Goal: Task Accomplishment & Management: Use online tool/utility

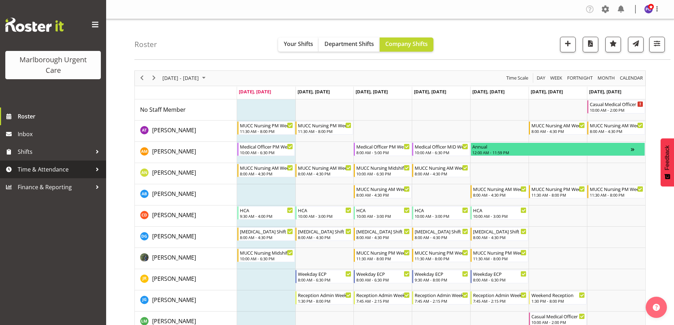
click at [65, 171] on span "Time & Attendance" at bounding box center [55, 169] width 74 height 11
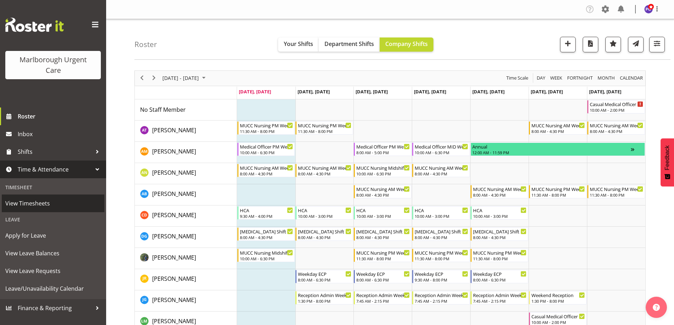
click at [47, 202] on span "View Timesheets" at bounding box center [53, 203] width 96 height 11
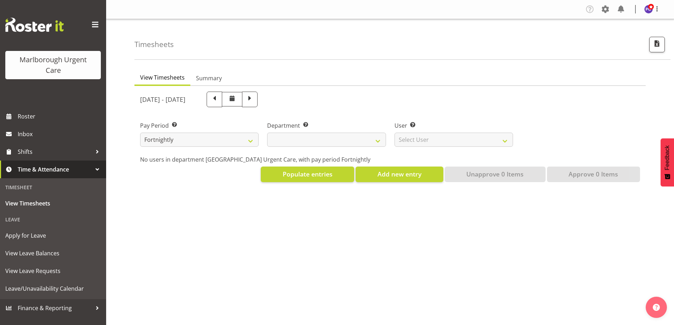
select select
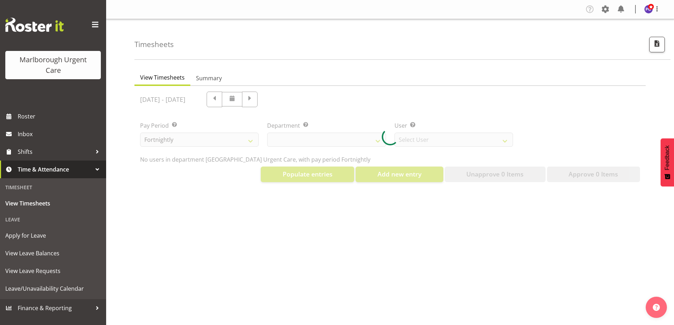
select select "11836"
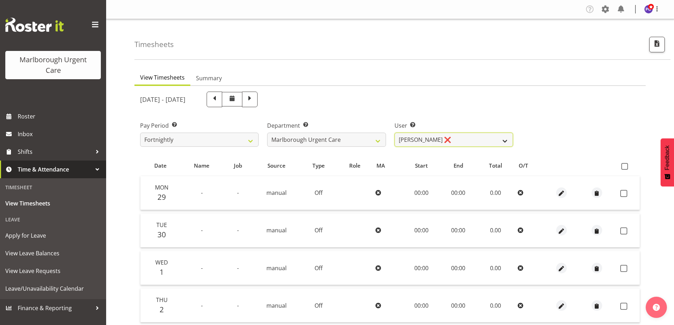
click at [503, 139] on select "[PERSON_NAME] ❌ [PERSON_NAME] ❌ [PERSON_NAME] ❌ [PERSON_NAME] ❌ [PERSON_NAME] ❌…" at bounding box center [454, 140] width 119 height 14
click at [464, 93] on div "September 29th - October 5th 2025" at bounding box center [326, 100] width 373 height 16
click at [649, 7] on span at bounding box center [651, 7] width 6 height 6
drag, startPoint x: 603, startPoint y: 35, endPoint x: 562, endPoint y: 17, distance: 44.7
click at [602, 35] on link "Log Out" at bounding box center [627, 37] width 68 height 13
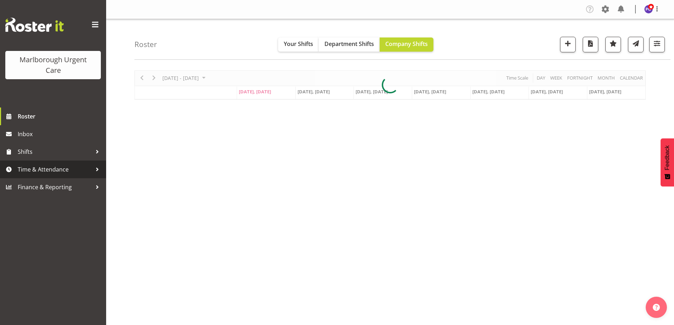
click at [71, 172] on span "Time & Attendance" at bounding box center [55, 169] width 74 height 11
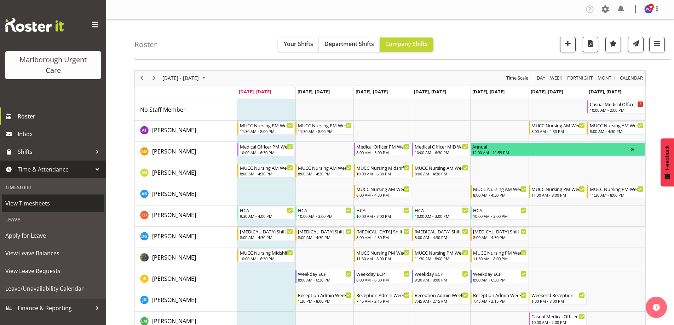
click at [44, 202] on span "View Timesheets" at bounding box center [53, 203] width 96 height 11
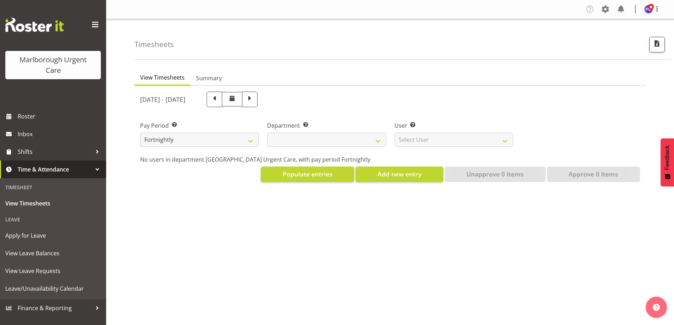
select select
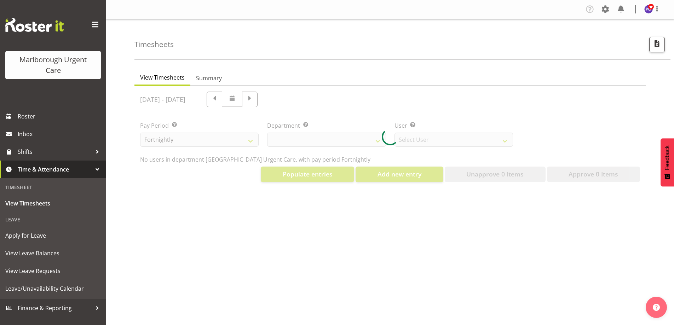
select select "11836"
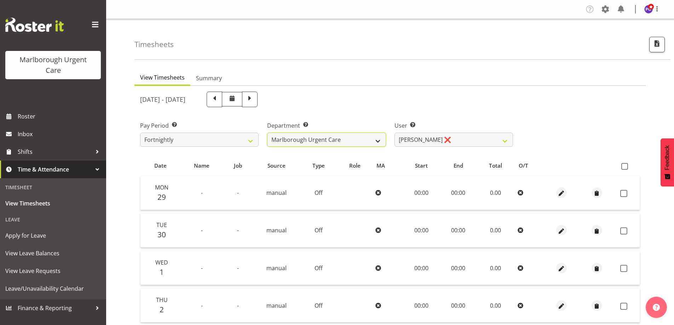
click at [301, 137] on select "Marlborough Urgent Care" at bounding box center [326, 140] width 119 height 14
click at [230, 140] on select "Fortnightly MPHO - Haemodialysis Contractors MUCC MUCC Casuals MPHO Admin - nev…" at bounding box center [199, 140] width 119 height 14
select select "192"
click at [140, 133] on select "Fortnightly MPHO - Haemodialysis Contractors MUCC MUCC Casuals MPHO Admin - nev…" at bounding box center [199, 140] width 119 height 14
select select
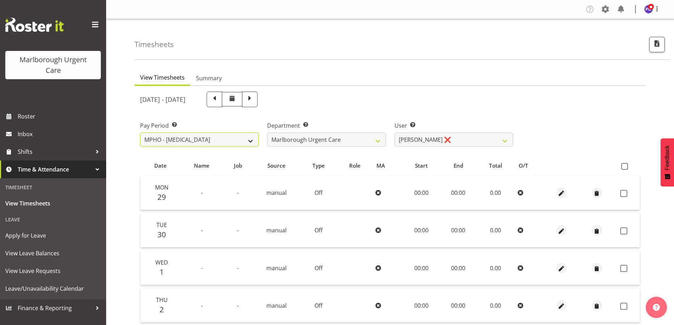
select select
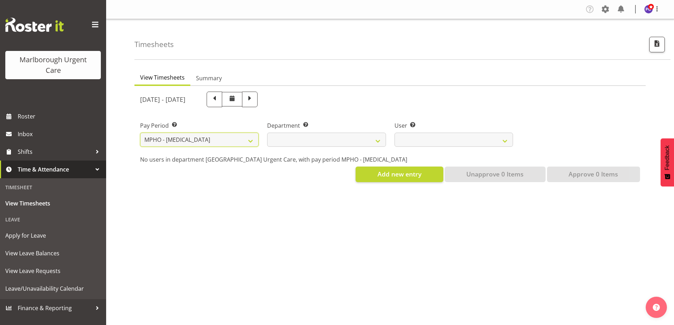
select select
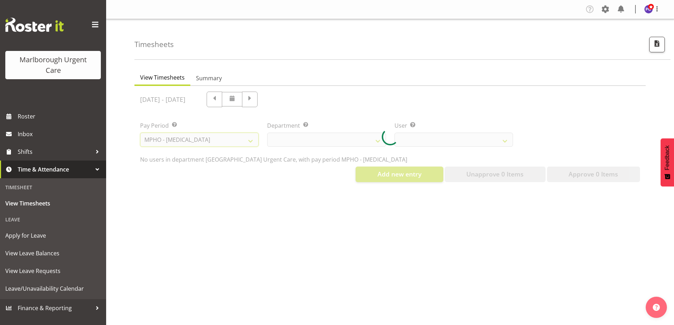
select select
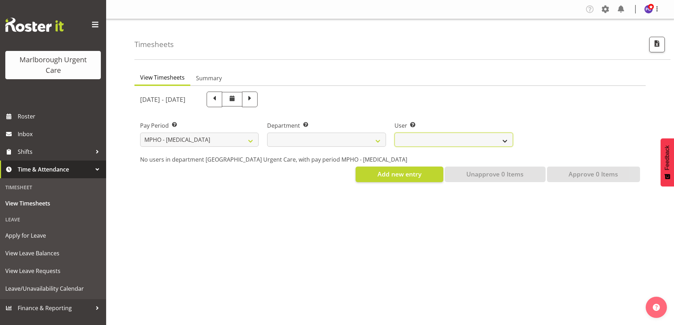
click at [432, 140] on select at bounding box center [454, 140] width 119 height 14
select select
click at [239, 141] on select "Fortnightly MPHO - [MEDICAL_DATA] Contractors MUCC MUCC Casuals MPHO Admin - ne…" at bounding box center [199, 140] width 119 height 14
select select "193"
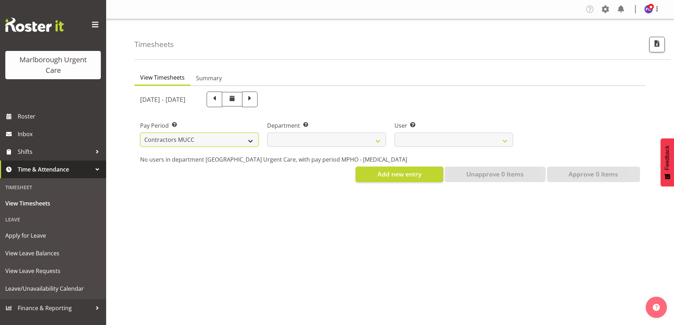
click at [140, 133] on select "Fortnightly MPHO - [MEDICAL_DATA] Contractors MUCC MUCC Casuals MPHO Admin - ne…" at bounding box center [199, 140] width 119 height 14
select select "925"
select select
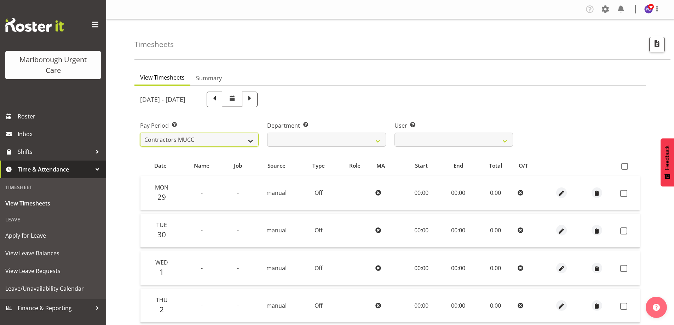
select select
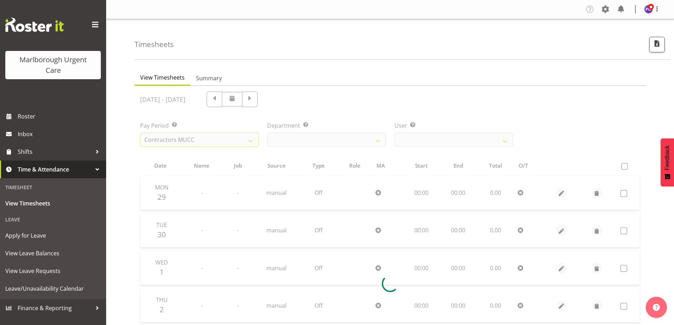
select select
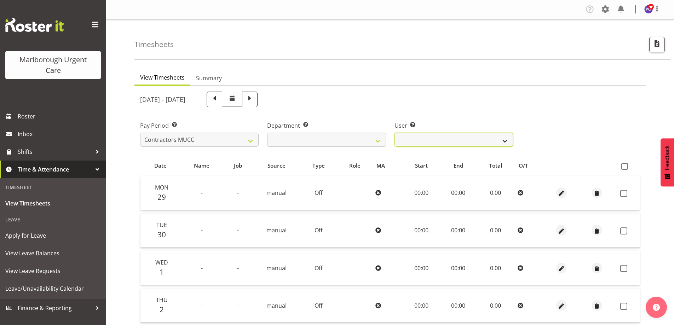
click at [442, 137] on select "Alexandra Madigan ❌ Emily Marfell ❌ Ewa Van Buuren ❌ Tomi Moore ❌" at bounding box center [454, 140] width 119 height 14
click at [222, 143] on select "Fortnightly MPHO - [MEDICAL_DATA] Contractors MUCC MUCC Casuals MPHO Admin - ne…" at bounding box center [199, 140] width 119 height 14
select select "194"
click at [140, 133] on select "Fortnightly MPHO - [MEDICAL_DATA] Contractors MUCC MUCC Casuals MPHO Admin - ne…" at bounding box center [199, 140] width 119 height 14
select select
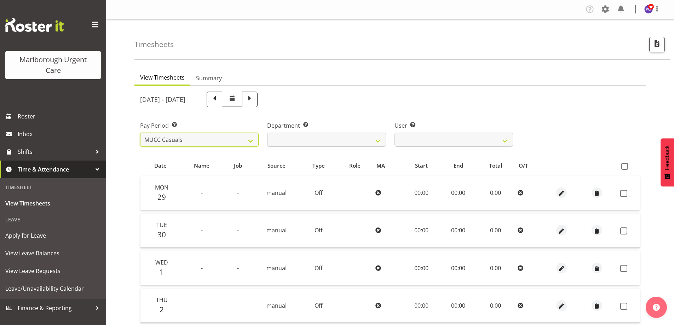
select select
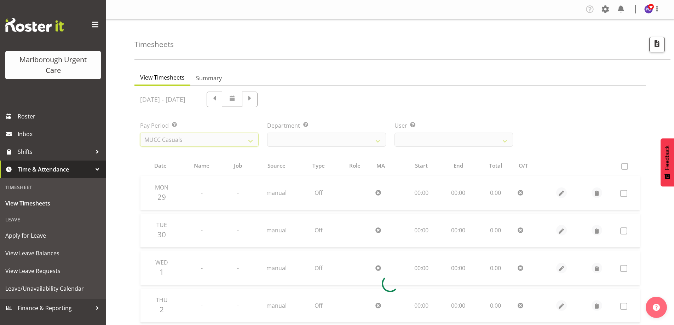
select select
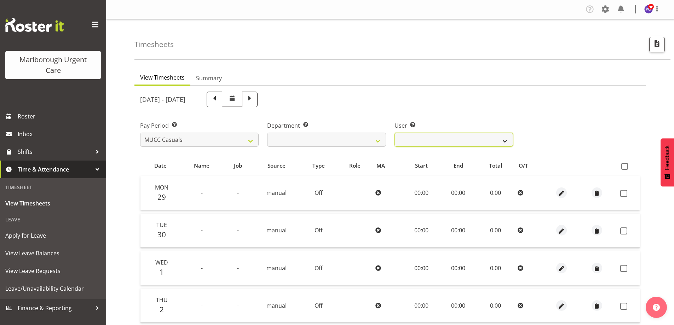
click at [447, 138] on select "Beata Danielek ❌ Hayley Keown ❌ Kirsten Tucker ❌ Luqman Mohd Jani ❌ Marisa Hoog…" at bounding box center [454, 140] width 119 height 14
click at [219, 99] on span at bounding box center [214, 98] width 9 height 9
select select
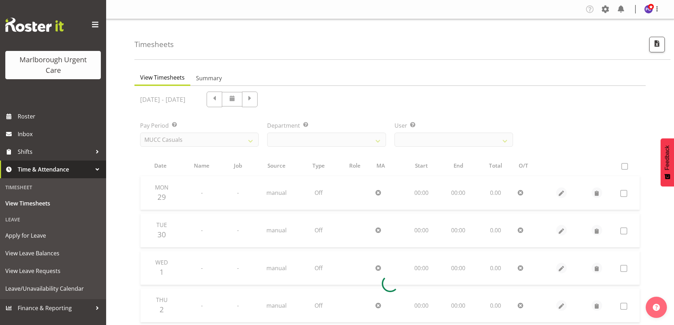
select select
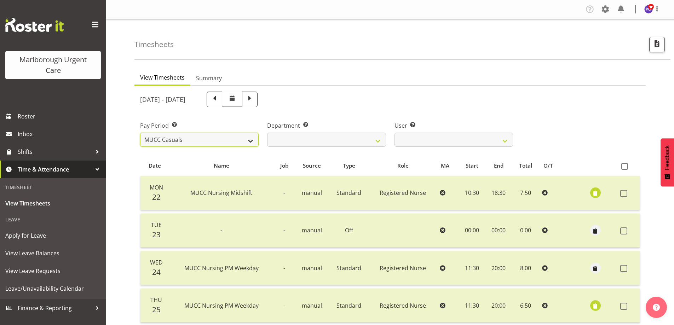
click at [223, 139] on select "Fortnightly MPHO - [MEDICAL_DATA] Contractors MUCC MUCC Casuals MPHO Admin - ne…" at bounding box center [199, 140] width 119 height 14
select select "192"
click at [140, 133] on select "Fortnightly MPHO - [MEDICAL_DATA] Contractors MUCC MUCC Casuals MPHO Admin - ne…" at bounding box center [199, 140] width 119 height 14
select select
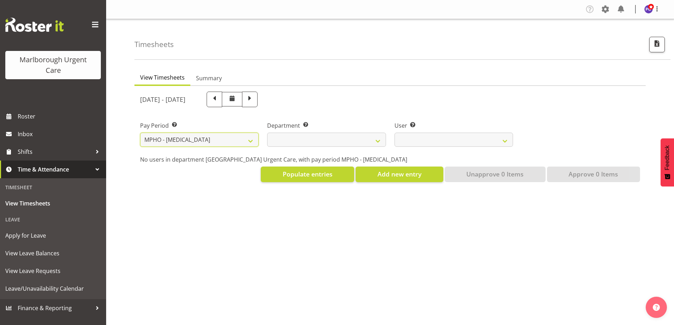
select select
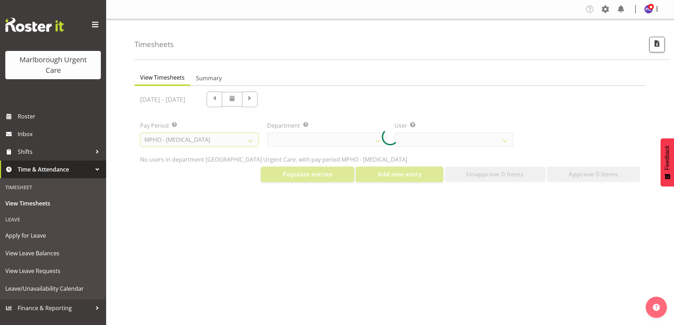
select select
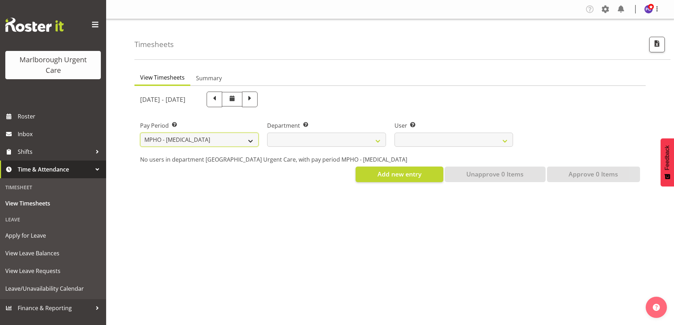
click at [238, 141] on select "Fortnightly MPHO - [MEDICAL_DATA] Contractors MUCC MUCC Casuals MPHO Admin - ne…" at bounding box center [199, 140] width 119 height 14
select select "193"
click at [140, 133] on select "Fortnightly MPHO - [MEDICAL_DATA] Contractors MUCC MUCC Casuals MPHO Admin - ne…" at bounding box center [199, 140] width 119 height 14
select select "925"
select select
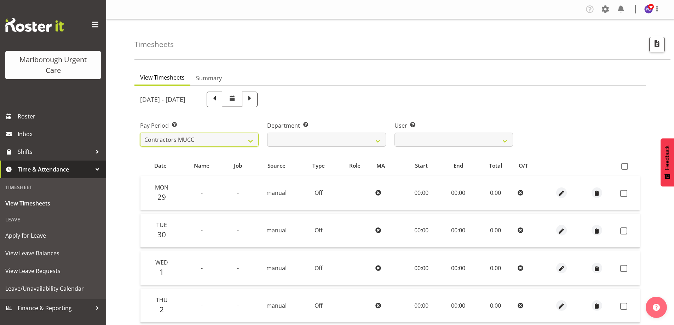
select select
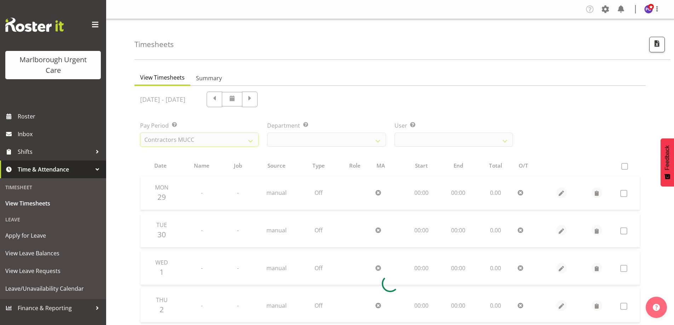
select select
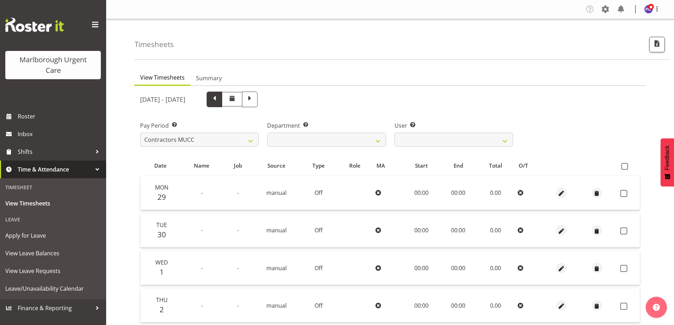
click at [219, 101] on span at bounding box center [214, 98] width 9 height 9
select select
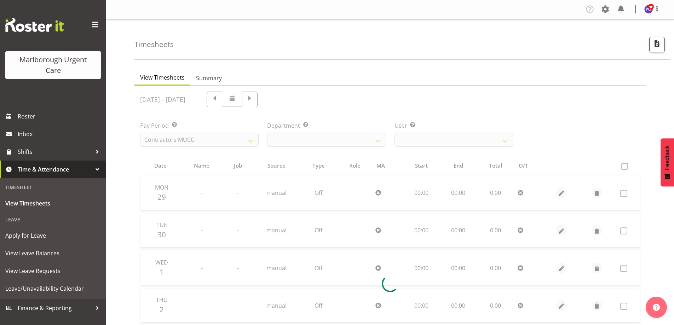
select select
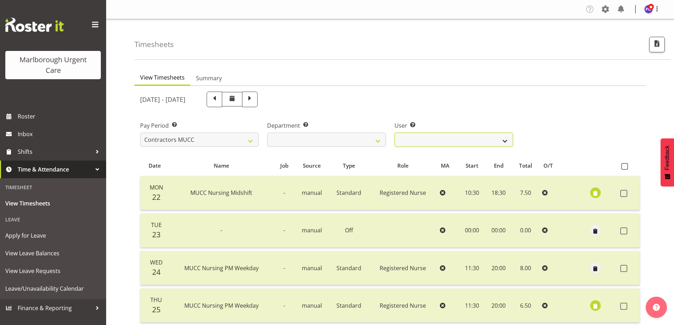
click at [440, 137] on select "Alexandra Madigan ✔ Emily Marfell ✔ Ewa Van Buuren ❌ Tomi Moore ✔" at bounding box center [454, 140] width 119 height 14
click at [227, 136] on select "Fortnightly MPHO - [MEDICAL_DATA] Contractors MUCC MUCC Casuals MPHO Admin - ne…" at bounding box center [199, 140] width 119 height 14
click at [213, 81] on span "Summary" at bounding box center [209, 78] width 26 height 8
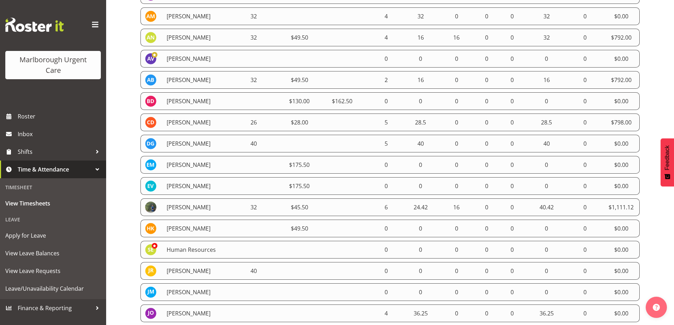
scroll to position [177, 0]
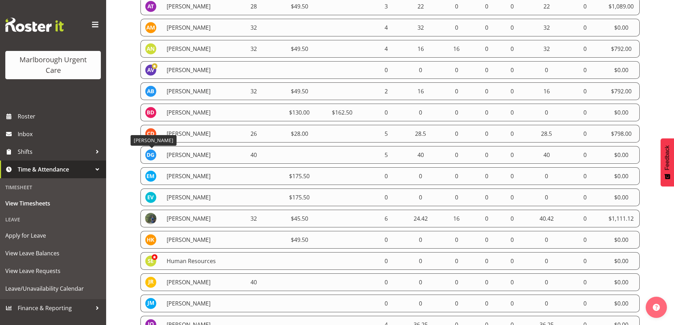
click at [153, 156] on img at bounding box center [150, 154] width 11 height 11
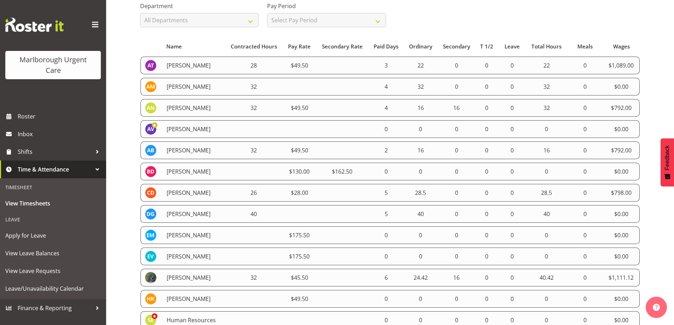
scroll to position [106, 0]
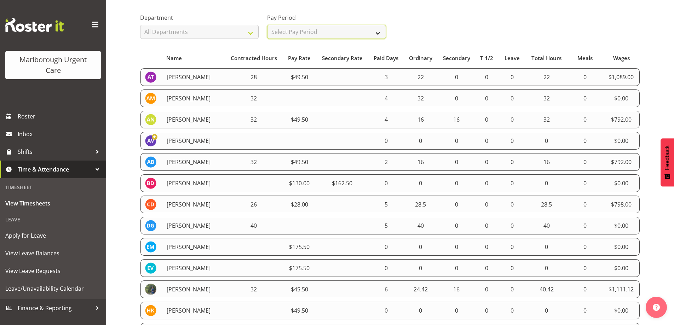
click at [333, 32] on select "Select Pay Period All Pay Periods Fortnightly MPHO - Haemodialysis Contractors …" at bounding box center [326, 32] width 119 height 14
select select "192"
click at [267, 25] on select "Select Pay Period All Pay Periods Fortnightly MPHO - Haemodialysis Contractors …" at bounding box center [326, 32] width 119 height 14
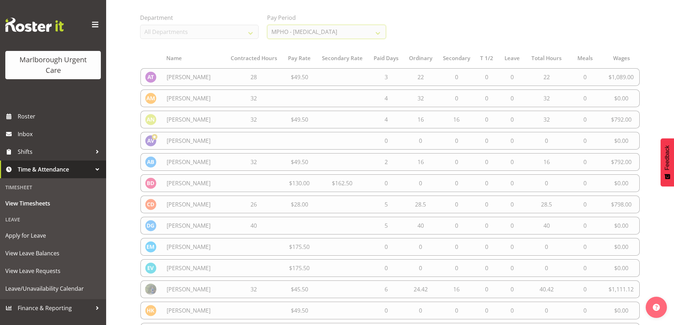
scroll to position [21, 0]
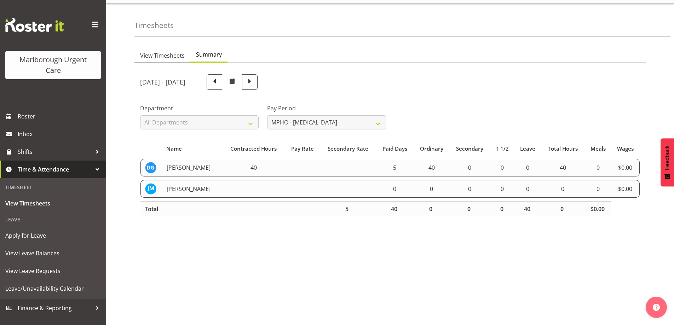
click at [176, 52] on span "View Timesheets" at bounding box center [162, 55] width 45 height 8
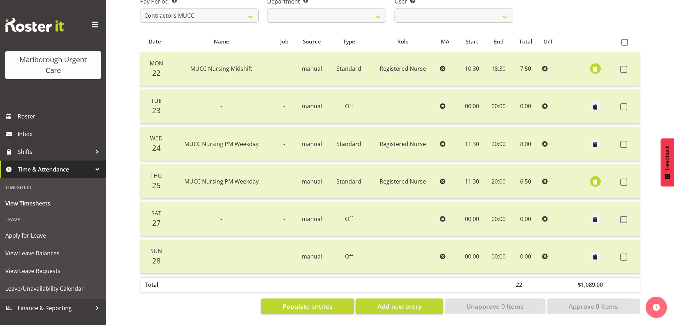
scroll to position [0, 0]
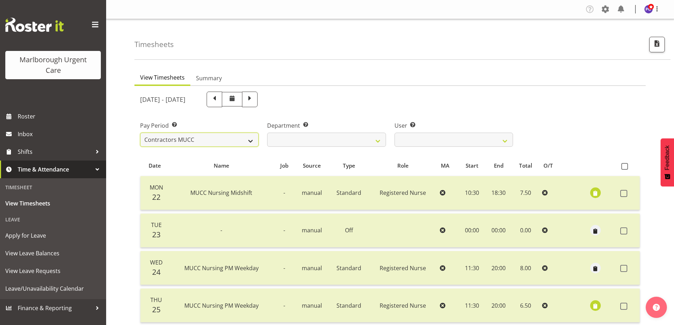
click at [221, 138] on select "Fortnightly MPHO - [MEDICAL_DATA] Contractors MUCC MUCC Casuals MPHO Admin - ne…" at bounding box center [199, 140] width 119 height 14
select select "188"
click at [140, 133] on select "Fortnightly MPHO - [MEDICAL_DATA] Contractors MUCC MUCC Casuals MPHO Admin - ne…" at bounding box center [199, 140] width 119 height 14
select select
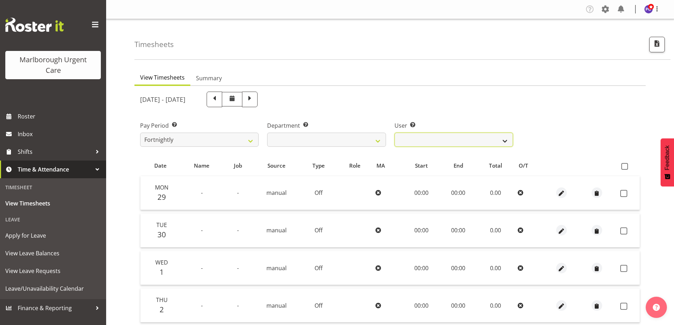
click at [467, 140] on select "Agnes Tyson ❌ Alysia Newman-Woods ❌ Andrew Brooks ❌ Cordelia Davies ❌ Gloria Va…" at bounding box center [454, 140] width 119 height 14
click at [250, 138] on select "Fortnightly MPHO - [MEDICAL_DATA] Contractors MUCC MUCC Casuals MPHO Admin - ne…" at bounding box center [199, 140] width 119 height 14
select select "192"
click at [140, 133] on select "Fortnightly MPHO - [MEDICAL_DATA] Contractors MUCC MUCC Casuals MPHO Admin - ne…" at bounding box center [199, 140] width 119 height 14
select select
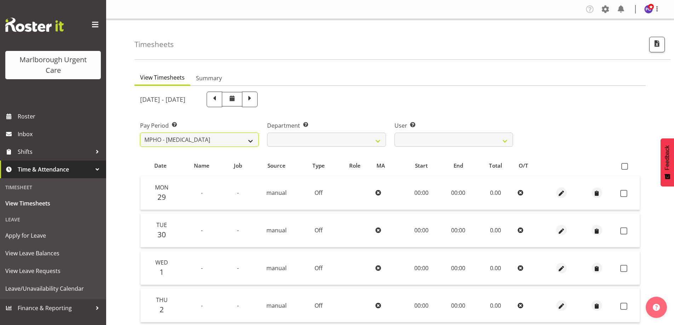
select select
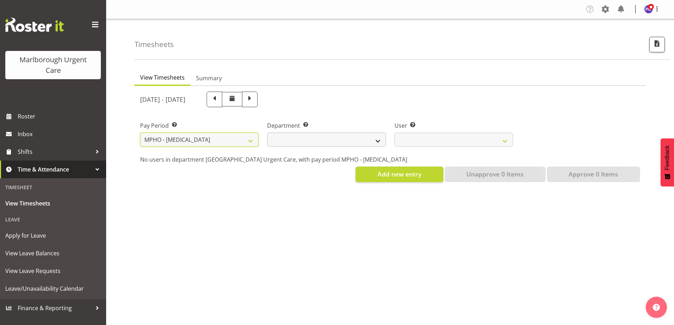
select select
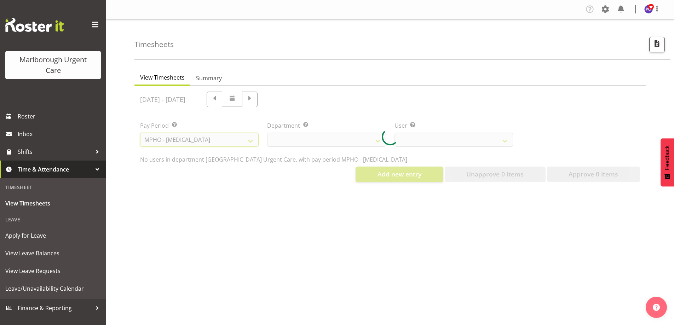
select select
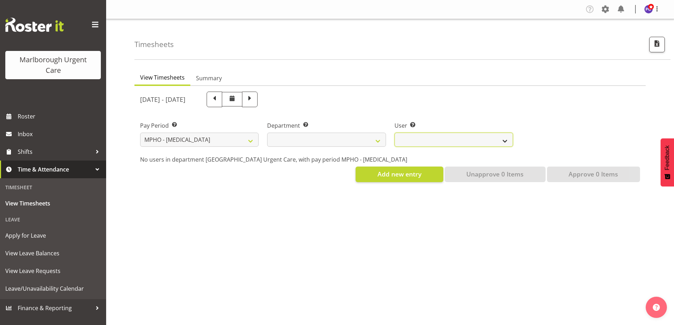
click at [426, 139] on select at bounding box center [454, 140] width 119 height 14
click at [209, 143] on select "Fortnightly MPHO - [MEDICAL_DATA] Contractors MUCC MUCC Casuals MPHO Admin - ne…" at bounding box center [199, 140] width 119 height 14
select select "193"
click at [140, 133] on select "Fortnightly MPHO - [MEDICAL_DATA] Contractors MUCC MUCC Casuals MPHO Admin - ne…" at bounding box center [199, 140] width 119 height 14
select select "925"
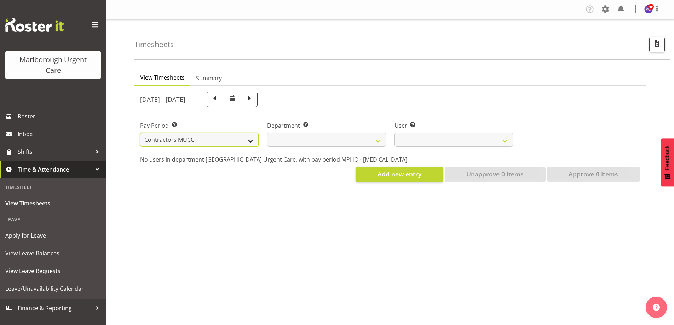
select select
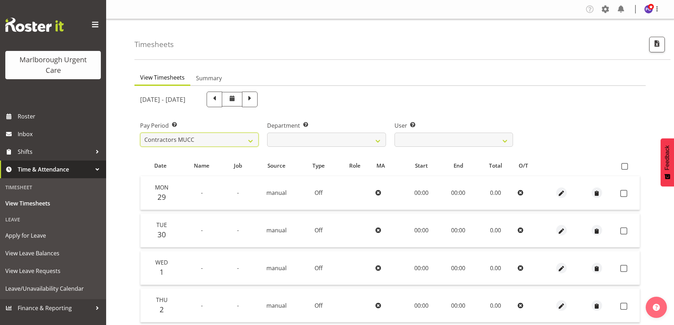
select select
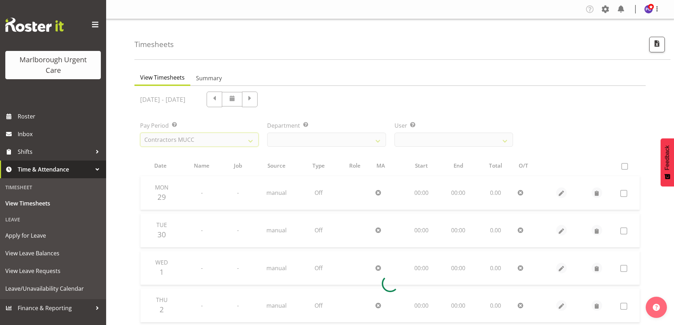
select select
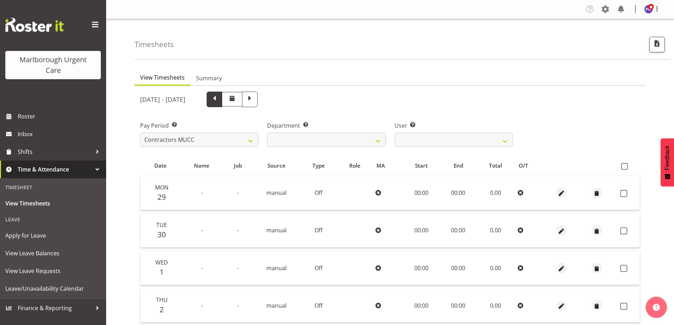
click at [219, 101] on span at bounding box center [214, 98] width 9 height 9
select select
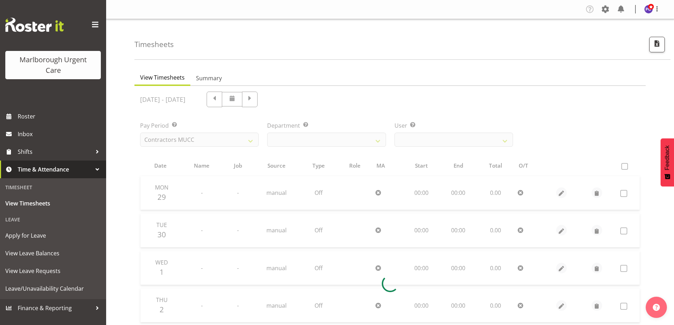
select select
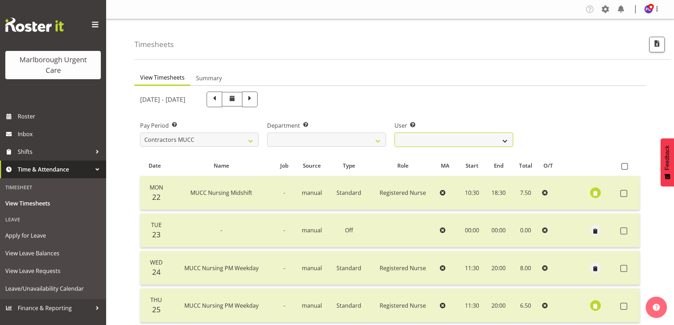
click at [443, 134] on select "Alexandra Madigan ✔ Emily Marfell ✔ Ewa Van Buuren ❌ Tomi Moore ✔" at bounding box center [454, 140] width 119 height 14
click at [225, 137] on select "Fortnightly MPHO - [MEDICAL_DATA] Contractors MUCC MUCC Casuals MPHO Admin - ne…" at bounding box center [199, 140] width 119 height 14
select select "194"
click at [140, 133] on select "Fortnightly MPHO - [MEDICAL_DATA] Contractors MUCC MUCC Casuals MPHO Admin - ne…" at bounding box center [199, 140] width 119 height 14
select select
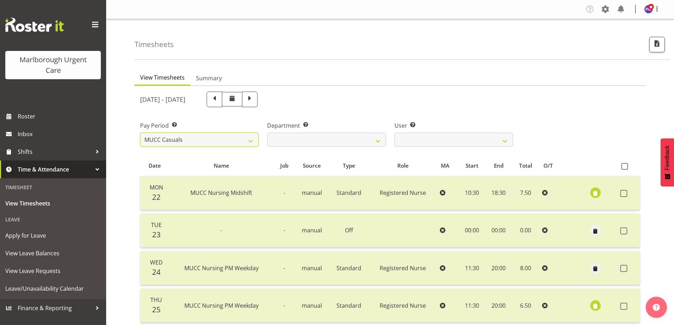
select select
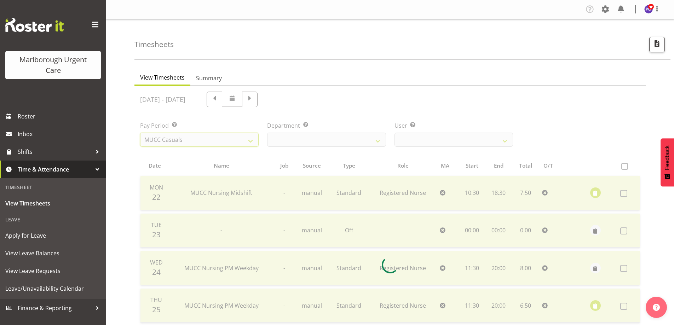
select select
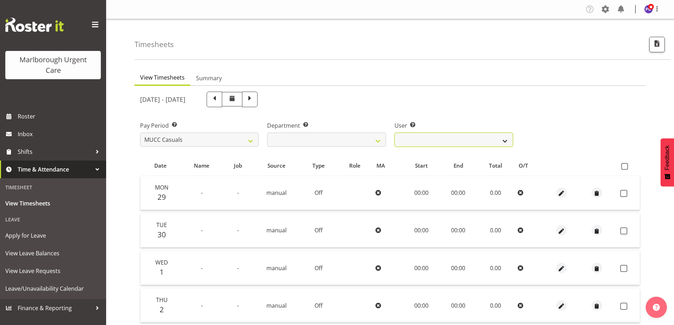
click at [435, 136] on select "Beata Danielek ❌ Hayley Keown ❌ Kirsten Tucker ❌ Luqman Mohd Jani ❌ Marisa Hoog…" at bounding box center [454, 140] width 119 height 14
drag, startPoint x: 274, startPoint y: 101, endPoint x: 270, endPoint y: 100, distance: 4.0
click at [219, 101] on span at bounding box center [214, 98] width 9 height 9
select select
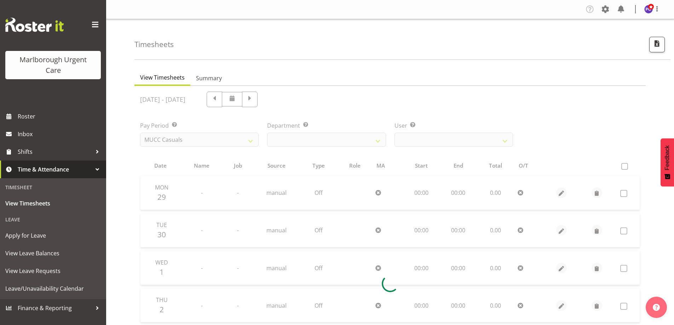
select select
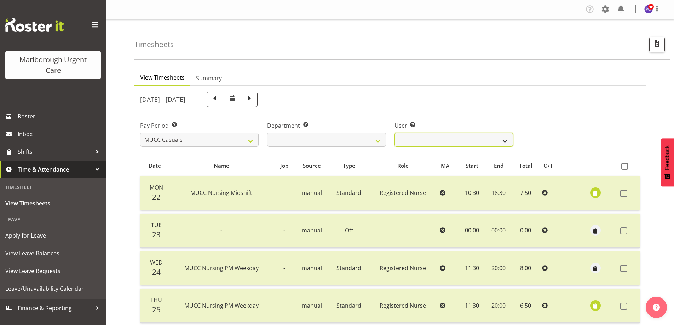
click at [431, 142] on select "Beata Danielek ✔ Hayley Keown ✔ Kirsten Tucker ✔ Luqman Mohd Jani ✔ Marisa Hoog…" at bounding box center [454, 140] width 119 height 14
click at [208, 136] on select "Fortnightly MPHO - [MEDICAL_DATA] Contractors MUCC MUCC Casuals MPHO Admin - ne…" at bounding box center [199, 140] width 119 height 14
select select "193"
click at [140, 133] on select "Fortnightly MPHO - [MEDICAL_DATA] Contractors MUCC MUCC Casuals MPHO Admin - ne…" at bounding box center [199, 140] width 119 height 14
select select
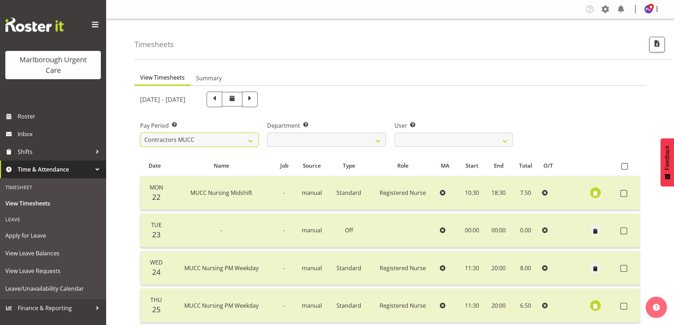
select select
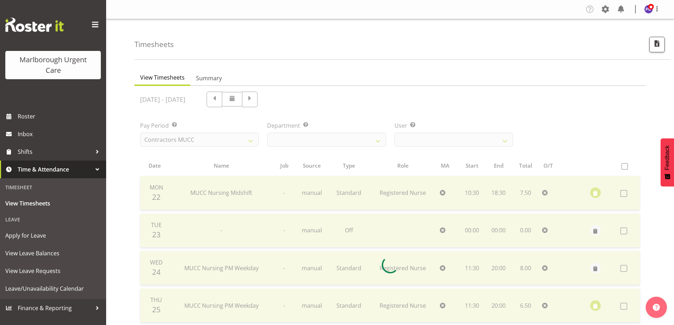
click at [209, 140] on div at bounding box center [389, 265] width 511 height 358
select select
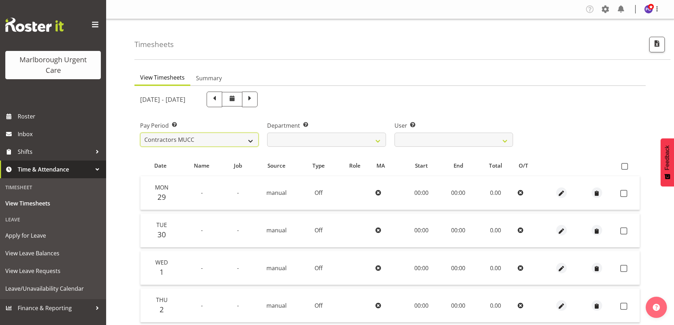
click at [201, 140] on select "Fortnightly MPHO - [MEDICAL_DATA] Contractors MUCC MUCC Casuals MPHO Admin - ne…" at bounding box center [199, 140] width 119 height 14
select select "195"
click at [140, 133] on select "Fortnightly MPHO - [MEDICAL_DATA] Contractors MUCC MUCC Casuals MPHO Admin - ne…" at bounding box center [199, 140] width 119 height 14
select select
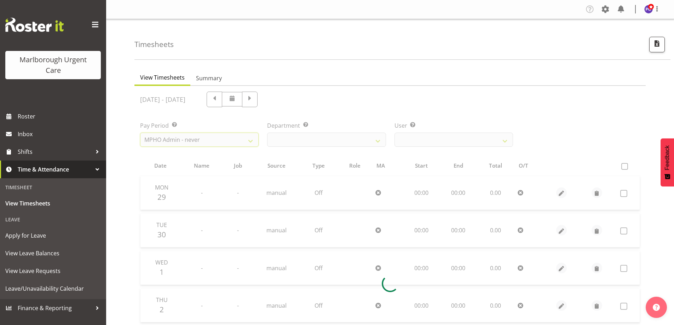
select select
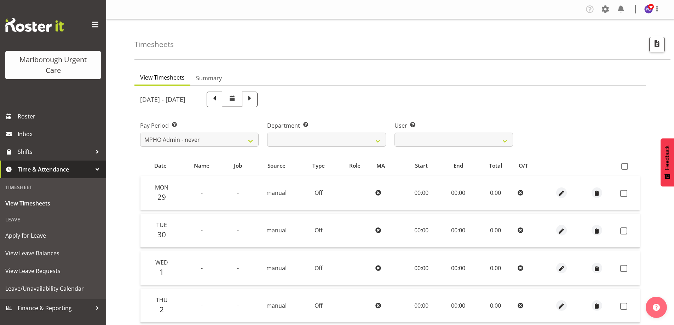
click at [219, 103] on span at bounding box center [214, 98] width 9 height 9
select select
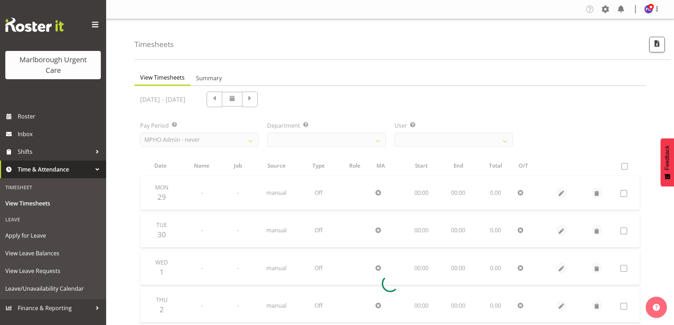
select select
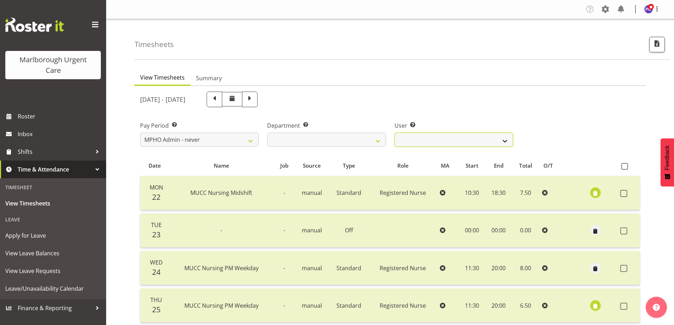
click at [418, 137] on select "Amber Venning-Slater ❌ Human Resources ❌ Payroll Officer ❌" at bounding box center [454, 140] width 119 height 14
click at [213, 138] on select "Fortnightly MPHO - [MEDICAL_DATA] Contractors MUCC MUCC Casuals MPHO Admin - ne…" at bounding box center [199, 140] width 119 height 14
select select "192"
click at [140, 133] on select "Fortnightly MPHO - [MEDICAL_DATA] Contractors MUCC MUCC Casuals MPHO Admin - ne…" at bounding box center [199, 140] width 119 height 14
select select
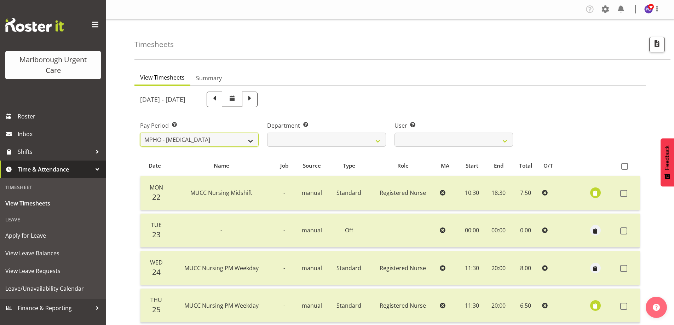
select select
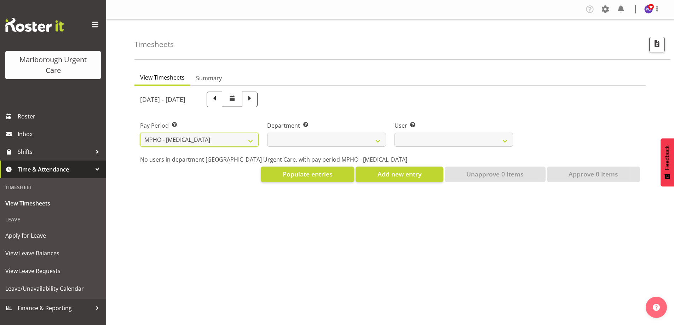
select select
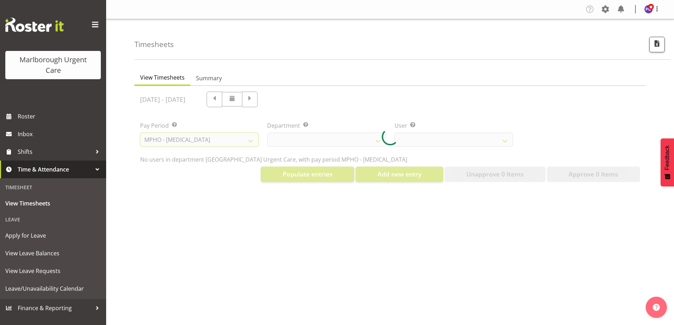
select select
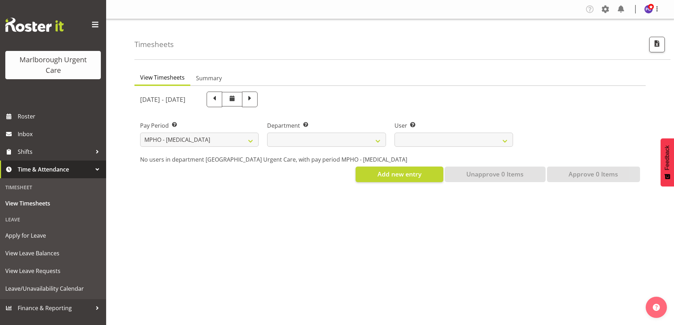
click at [219, 102] on span at bounding box center [214, 98] width 9 height 9
select select
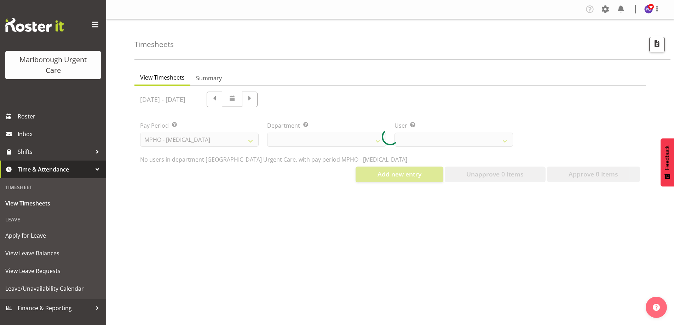
select select
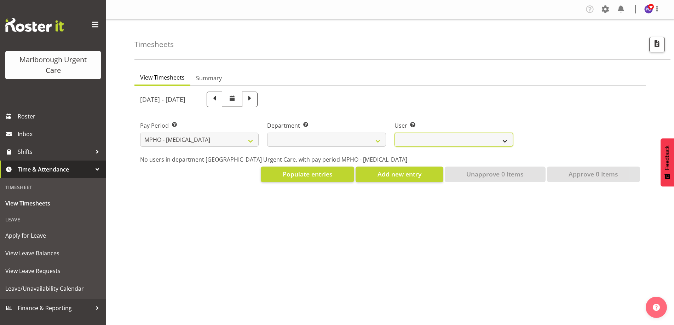
click at [426, 138] on select at bounding box center [454, 140] width 119 height 14
click at [214, 82] on span "Summary" at bounding box center [209, 78] width 26 height 8
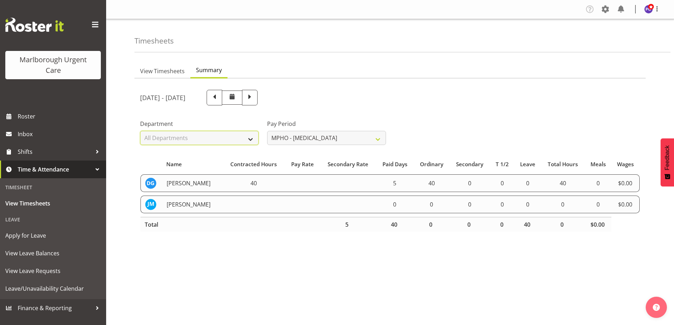
click at [237, 139] on select "All Departments Haemodialysis Dialysis Unit Marlborough Urgent Care" at bounding box center [199, 138] width 119 height 14
select select "926"
click at [140, 131] on select "All Departments Haemodialysis Dialysis Unit Marlborough Urgent Care" at bounding box center [199, 138] width 119 height 14
click at [173, 74] on span "View Timesheets" at bounding box center [162, 71] width 45 height 8
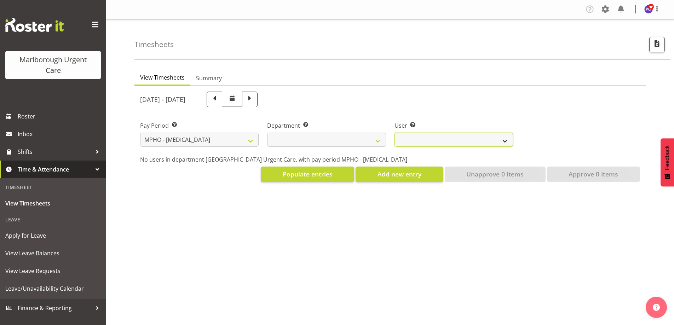
click at [414, 139] on select at bounding box center [454, 140] width 119 height 14
click at [206, 78] on span "Summary" at bounding box center [209, 78] width 26 height 8
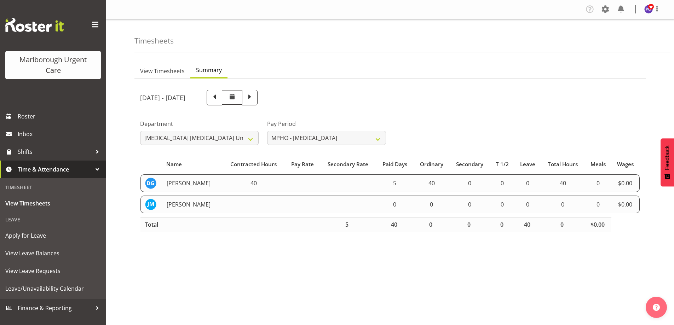
click at [190, 182] on td "[PERSON_NAME]" at bounding box center [192, 183] width 60 height 18
click at [47, 205] on span "View Timesheets" at bounding box center [53, 203] width 96 height 11
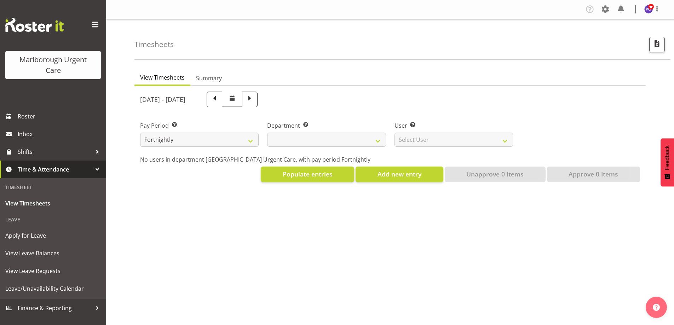
select select
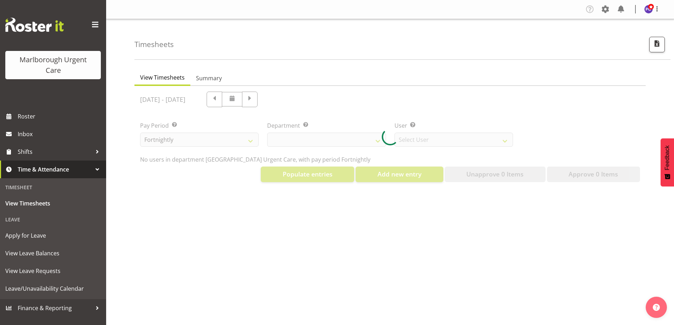
select select "11836"
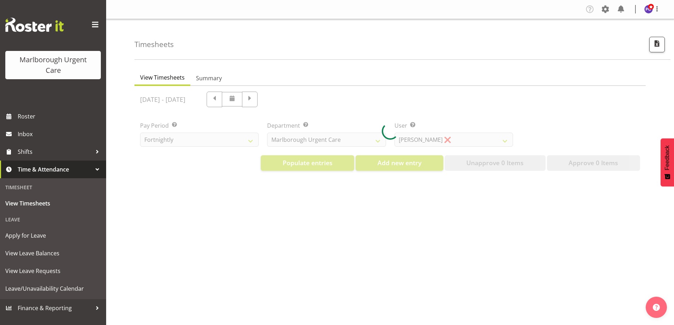
click at [216, 142] on div at bounding box center [389, 131] width 511 height 91
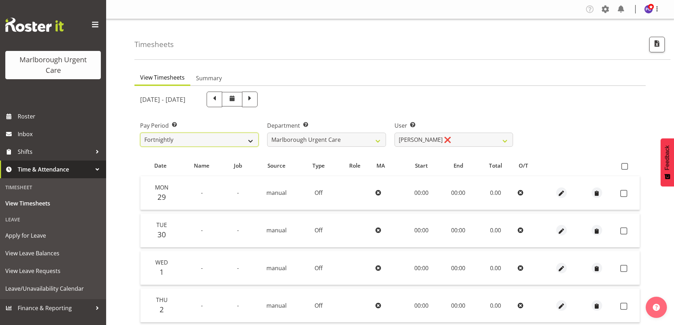
click at [214, 144] on select "Fortnightly MPHO - [MEDICAL_DATA] Contractors MUCC MUCC Casuals MPHO Admin - ne…" at bounding box center [199, 140] width 119 height 14
select select "192"
click at [140, 133] on select "Fortnightly MPHO - [MEDICAL_DATA] Contractors MUCC MUCC Casuals MPHO Admin - ne…" at bounding box center [199, 140] width 119 height 14
select select
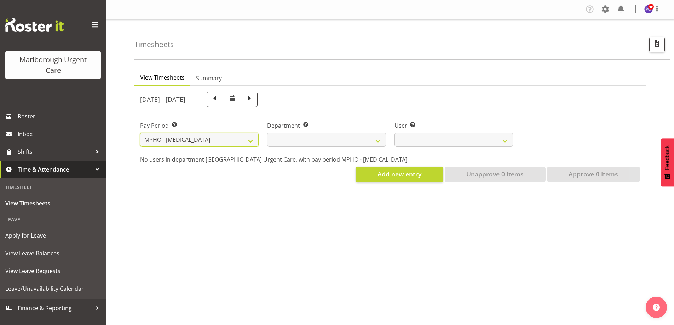
select select
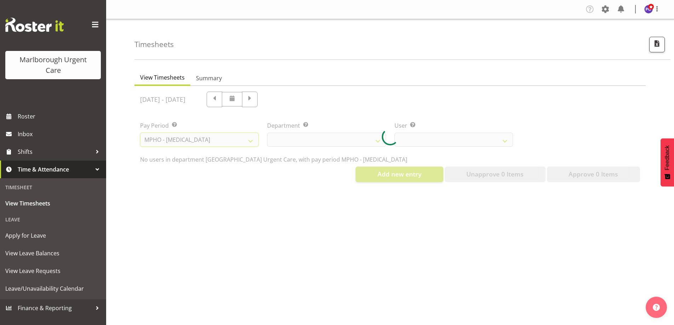
select select
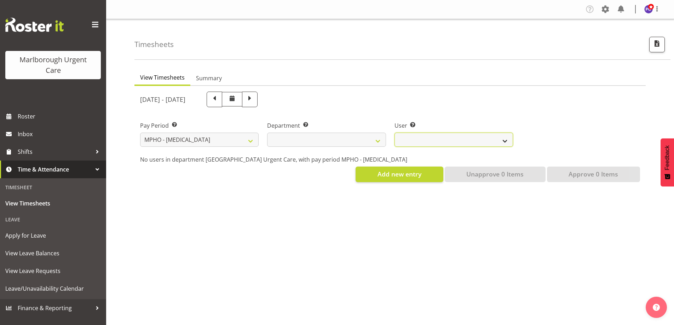
click at [468, 137] on select at bounding box center [454, 140] width 119 height 14
select select
click at [342, 142] on select "[MEDICAL_DATA] [MEDICAL_DATA] Unit" at bounding box center [326, 140] width 119 height 14
select select "926"
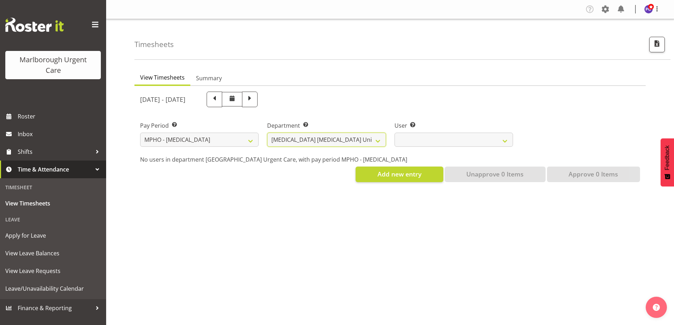
click at [267, 133] on select "[MEDICAL_DATA] [MEDICAL_DATA] Unit" at bounding box center [326, 140] width 119 height 14
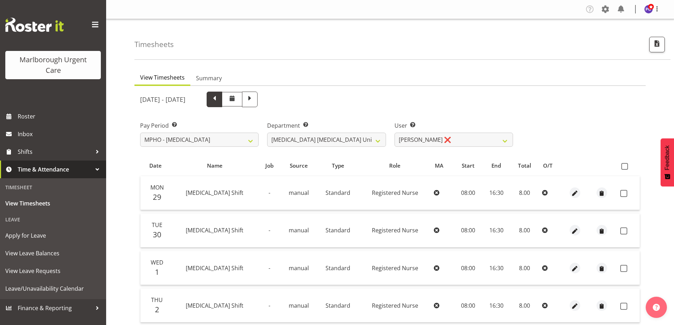
click at [222, 105] on span at bounding box center [215, 100] width 16 height 16
select select
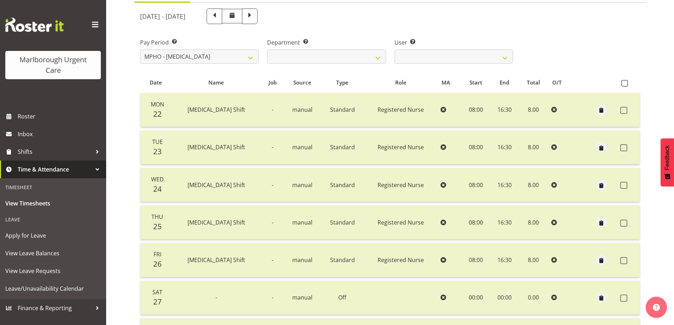
scroll to position [71, 0]
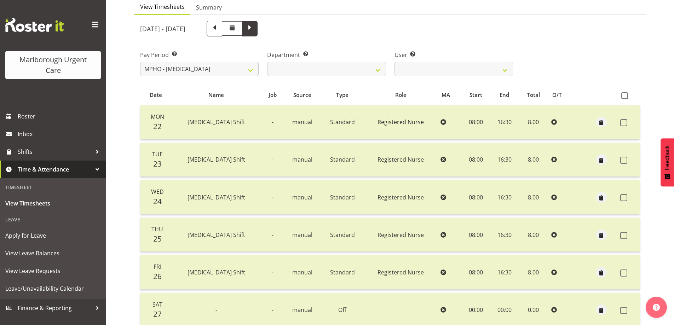
click at [254, 29] on span at bounding box center [249, 27] width 9 height 9
select select
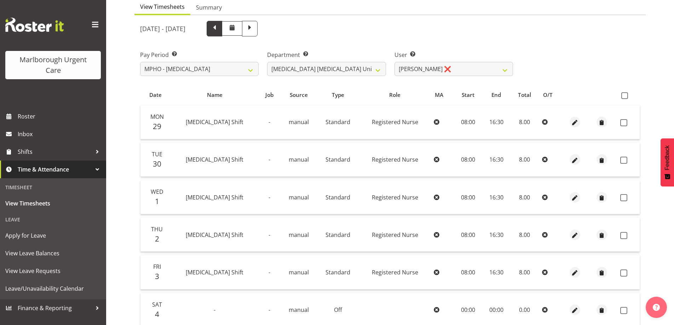
click at [219, 26] on span at bounding box center [214, 27] width 9 height 9
select select
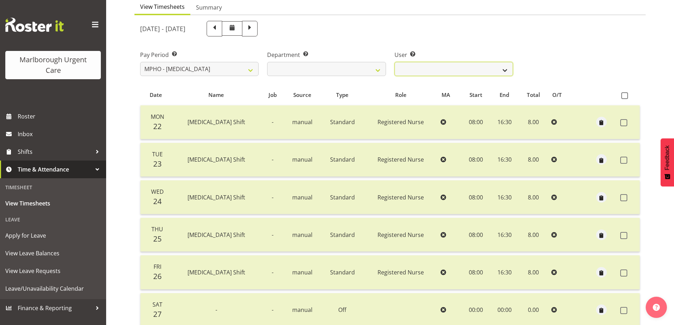
click at [491, 71] on select "Deo Garingalao ✔ Jane Macfarlane ❌" at bounding box center [454, 69] width 119 height 14
click at [254, 31] on span at bounding box center [249, 27] width 9 height 9
select select
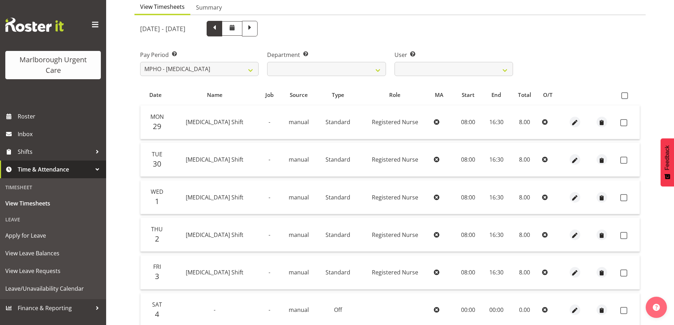
click at [219, 30] on span at bounding box center [214, 27] width 9 height 9
select select
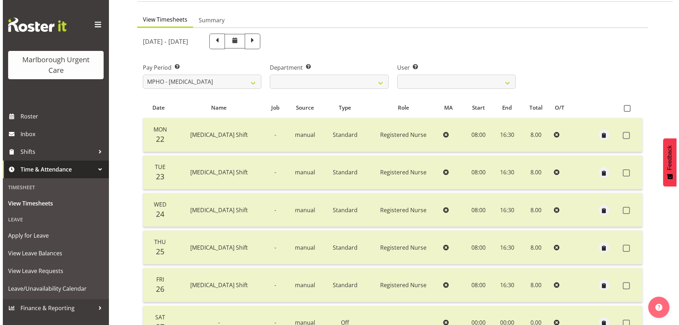
scroll to position [0, 0]
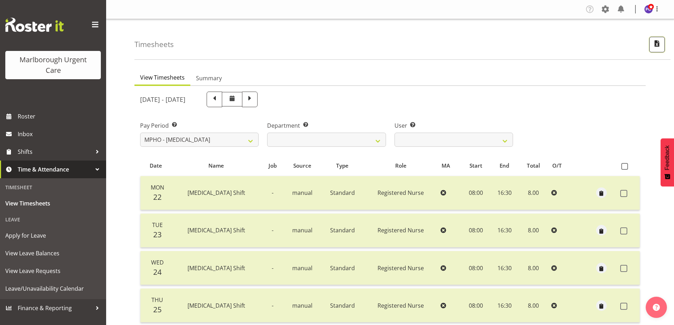
click at [662, 46] on span "button" at bounding box center [656, 43] width 9 height 9
select select "192"
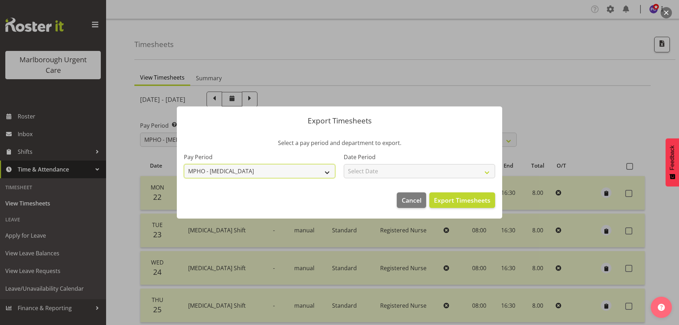
click at [324, 172] on select "Fortnightly MPHO - [MEDICAL_DATA] Contractors MUCC MUCC Casuals MPHO Admin - ne…" at bounding box center [259, 171] width 151 height 14
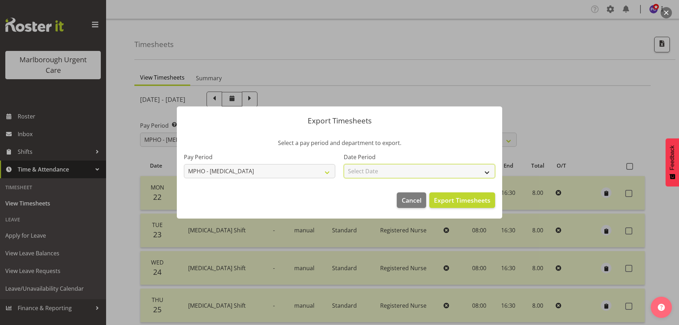
click at [445, 168] on select "Select Date Fortnight starting 06/10/2025 Fortnight starting 22/09/2025" at bounding box center [419, 171] width 151 height 14
select select "2025-09-22"
click at [344, 164] on select "Select Date Fortnight starting 06/10/2025 Fortnight starting 22/09/2025" at bounding box center [419, 171] width 151 height 14
click at [446, 199] on span "Export Timesheets" at bounding box center [462, 200] width 57 height 9
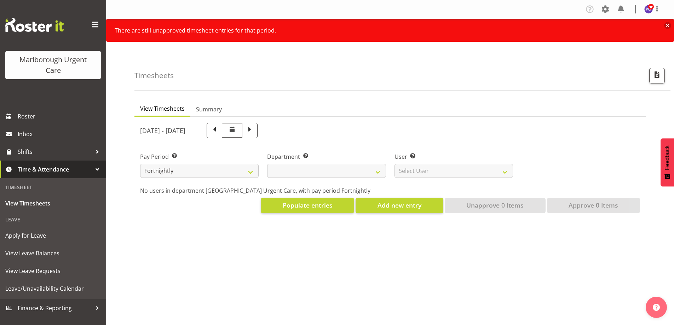
select select
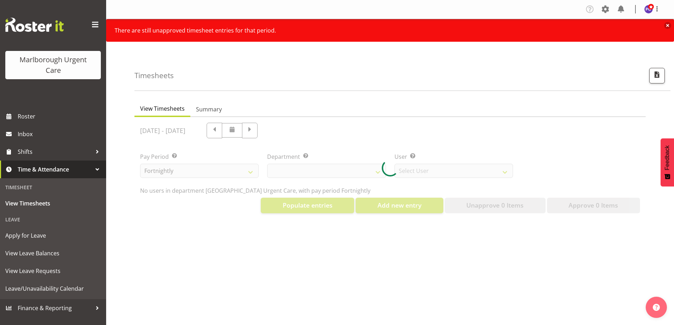
select select "11836"
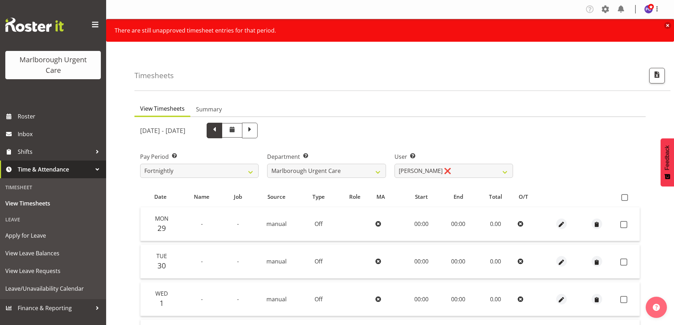
click at [219, 129] on span at bounding box center [214, 129] width 9 height 9
select select
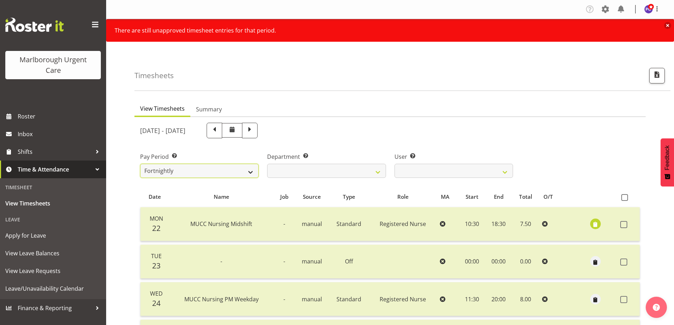
drag, startPoint x: 243, startPoint y: 169, endPoint x: 236, endPoint y: 174, distance: 8.3
click at [243, 169] on select "Fortnightly MPHO - [MEDICAL_DATA] Contractors MUCC MUCC Casuals MPHO Admin - ne…" at bounding box center [199, 171] width 119 height 14
select select "192"
click at [140, 164] on select "Fortnightly MPHO - [MEDICAL_DATA] Contractors MUCC MUCC Casuals MPHO Admin - ne…" at bounding box center [199, 171] width 119 height 14
select select
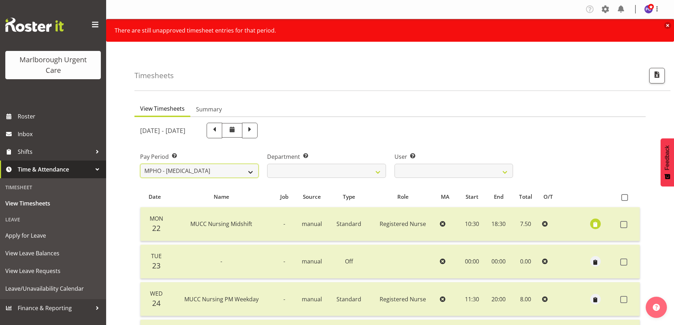
select select
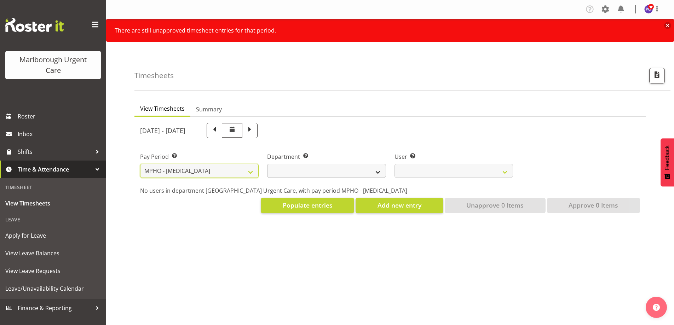
select select
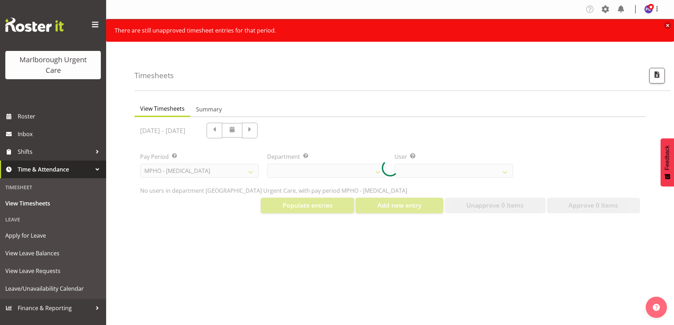
click at [312, 173] on div at bounding box center [389, 168] width 511 height 102
select select
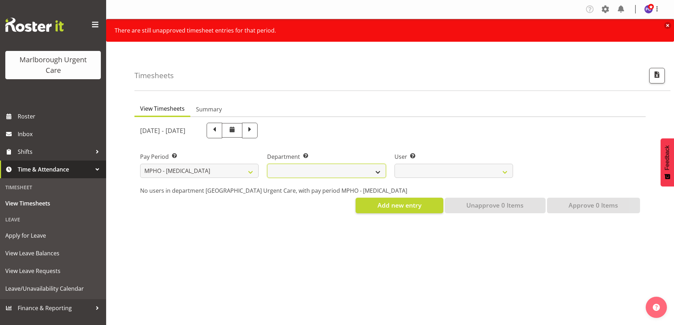
click at [355, 169] on select "[MEDICAL_DATA] [MEDICAL_DATA] Unit" at bounding box center [326, 171] width 119 height 14
select select "926"
click at [267, 164] on select "[MEDICAL_DATA] [MEDICAL_DATA] Unit" at bounding box center [326, 171] width 119 height 14
